Goal: Find specific page/section: Find specific page/section

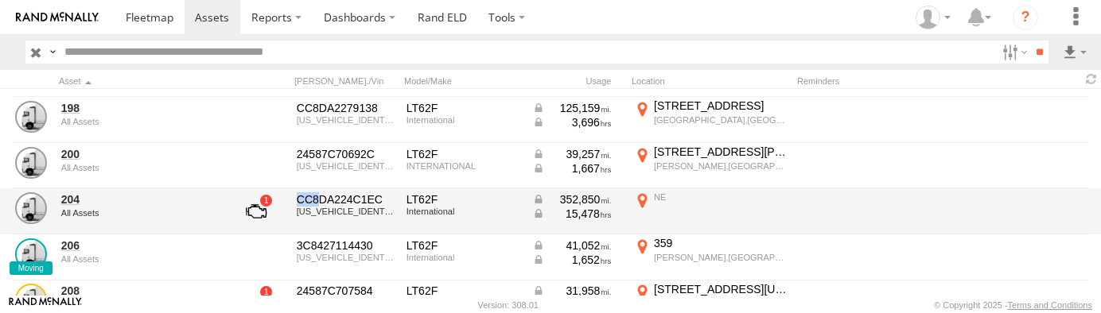
scroll to position [1367, 0]
drag, startPoint x: 298, startPoint y: 201, endPoint x: 380, endPoint y: 204, distance: 82.0
click at [380, 204] on div "CC8DA224C1EC" at bounding box center [346, 200] width 99 height 14
drag, startPoint x: 380, startPoint y: 204, endPoint x: 342, endPoint y: 197, distance: 38.7
copy div "CC8DA224C1EC"
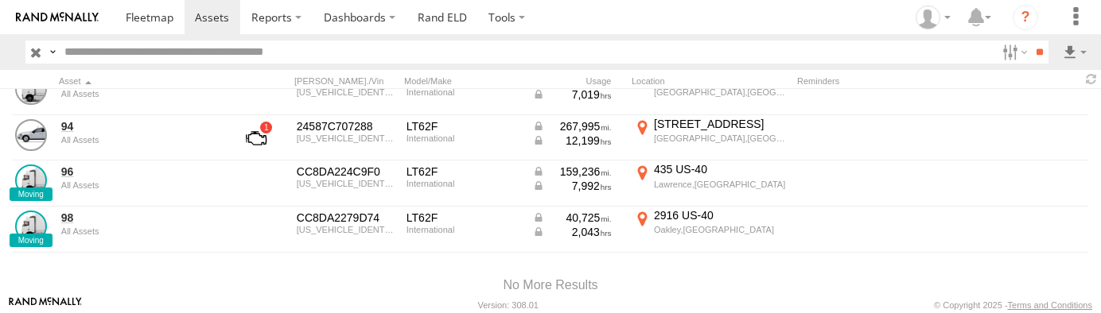
scroll to position [1853, 0]
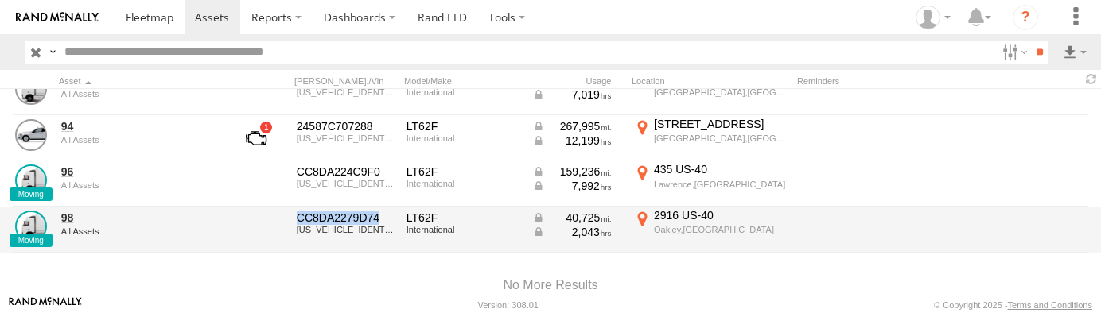
drag, startPoint x: 298, startPoint y: 213, endPoint x: 379, endPoint y: 220, distance: 81.4
click at [379, 220] on div "CC8DA2279D74" at bounding box center [346, 218] width 99 height 14
drag, startPoint x: 379, startPoint y: 220, endPoint x: 339, endPoint y: 214, distance: 40.2
copy div "CC8DA2279D74"
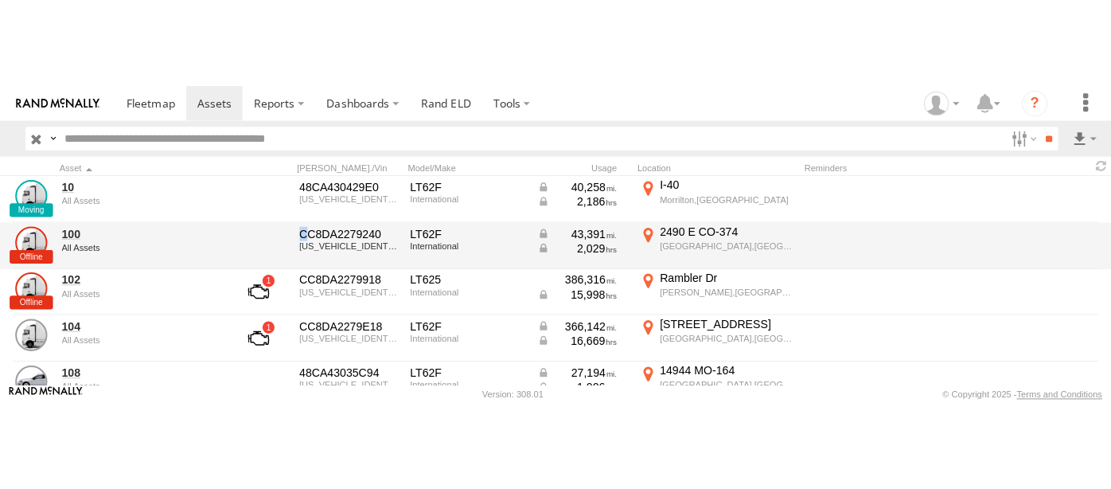
scroll to position [0, 0]
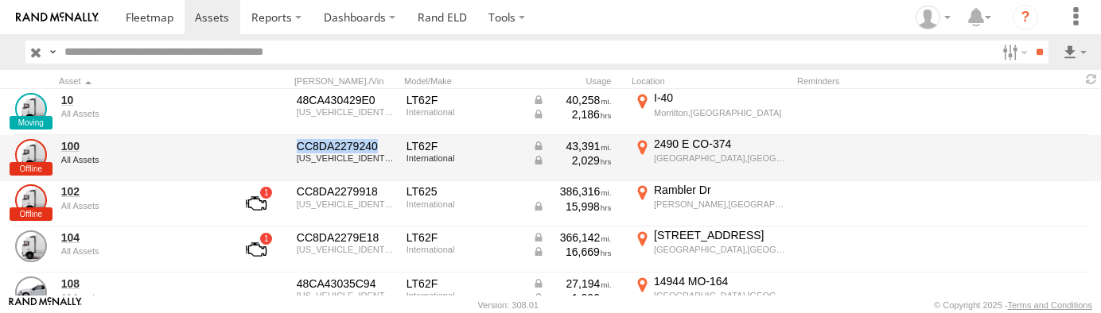
drag, startPoint x: 299, startPoint y: 140, endPoint x: 386, endPoint y: 150, distance: 87.2
click at [386, 150] on div "CC8DA2279240" at bounding box center [346, 146] width 99 height 14
drag, startPoint x: 386, startPoint y: 150, endPoint x: 339, endPoint y: 142, distance: 47.5
copy div "CC8DA2279240"
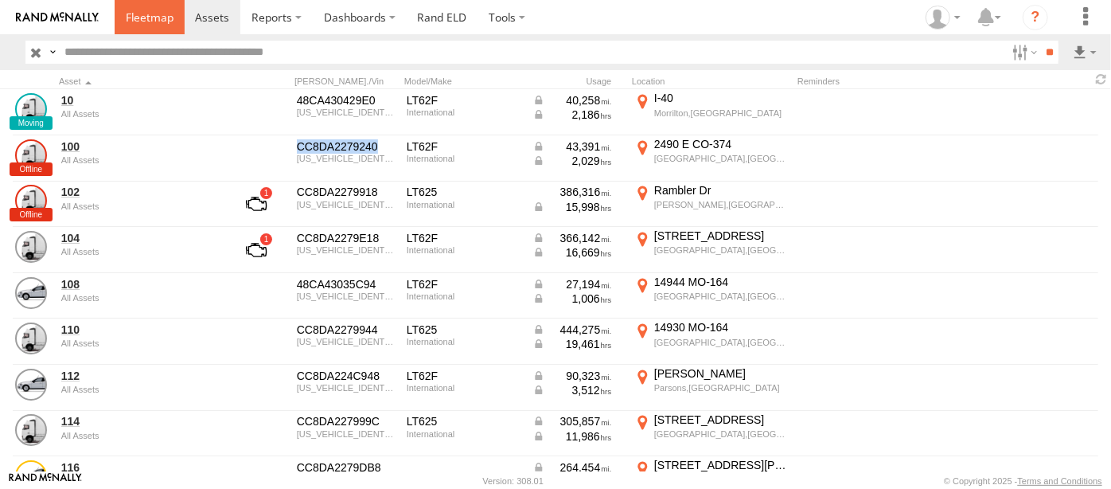
click at [155, 19] on span at bounding box center [150, 17] width 48 height 15
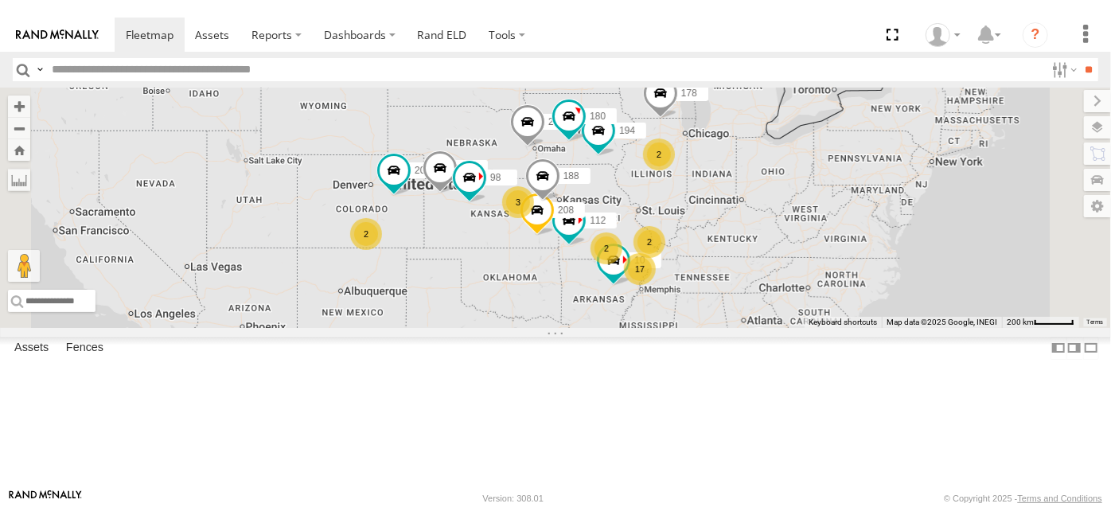
scroll to position [1482, 0]
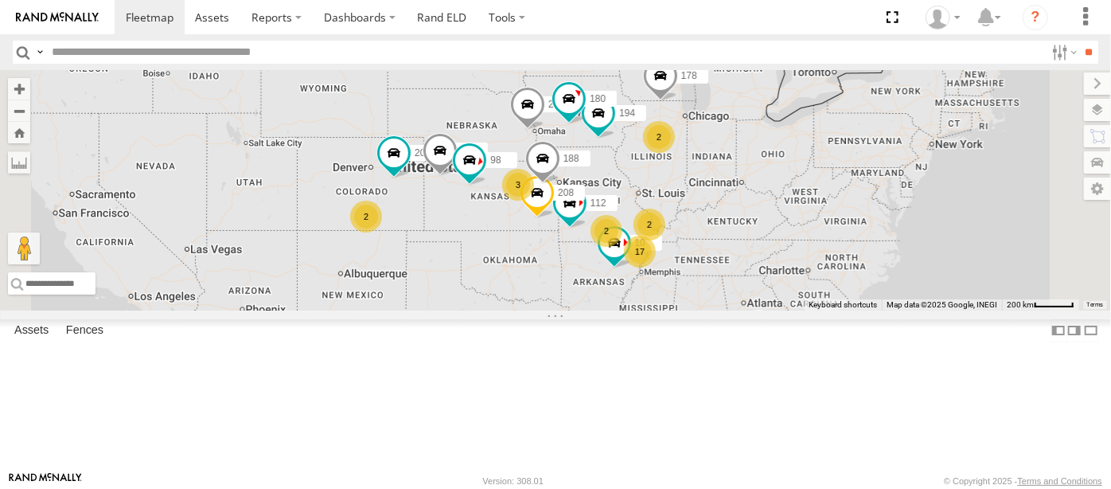
click at [0, 0] on div "100" at bounding box center [0, 0] width 0 height 0
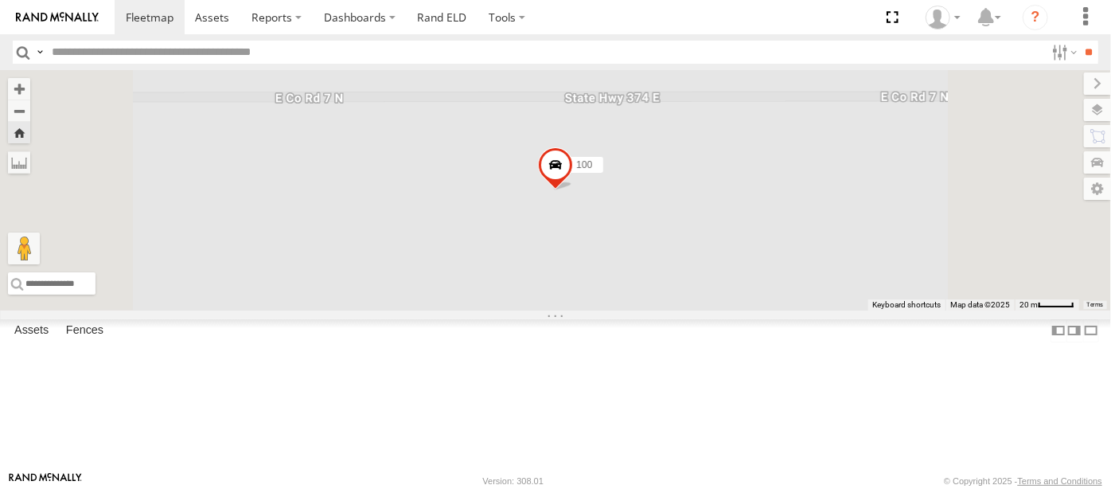
click at [0, 0] on span at bounding box center [0, 0] width 0 height 0
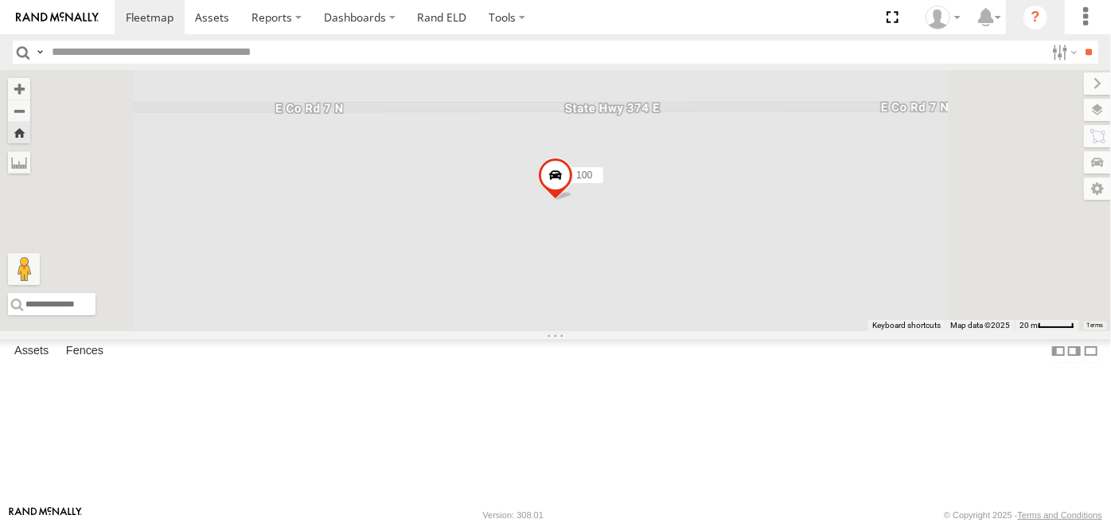
scroll to position [1458, 0]
click at [477, 37] on header "Search Query Asset ID Asset Label Registration Manufacturer Model VIN Job ID" at bounding box center [555, 52] width 1111 height 36
